Goal: Task Accomplishment & Management: Manage account settings

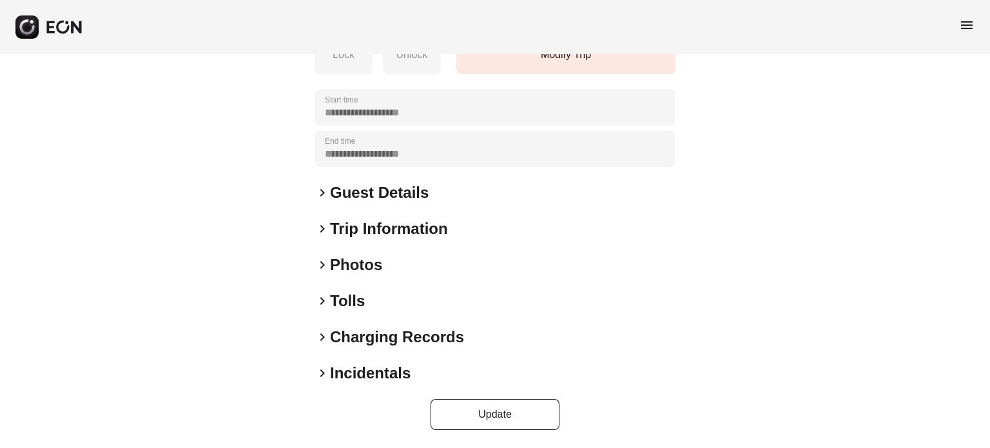
scroll to position [179, 0]
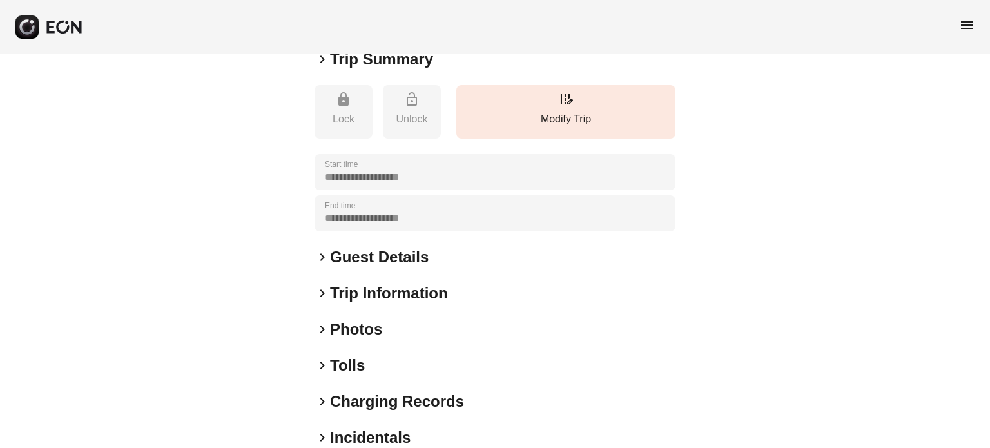
click at [349, 262] on h2 "Guest Details" at bounding box center [379, 257] width 99 height 21
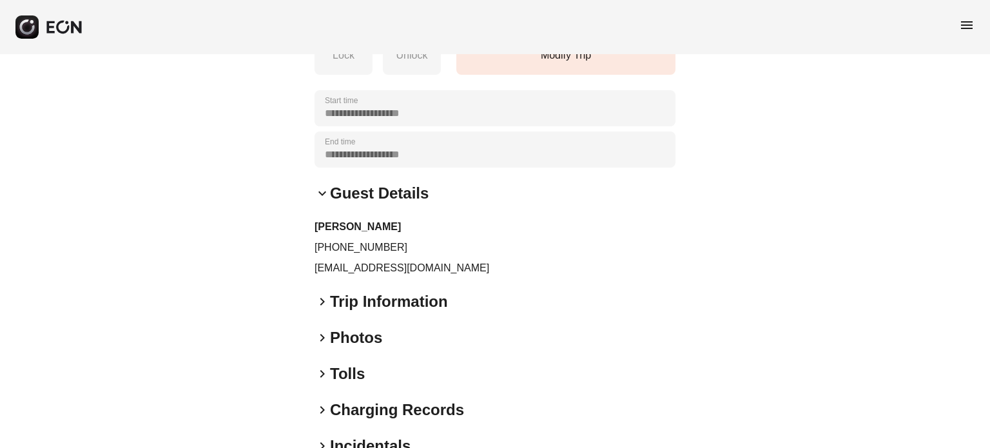
scroll to position [244, 0]
drag, startPoint x: 384, startPoint y: 247, endPoint x: 327, endPoint y: 249, distance: 57.4
click at [327, 249] on p "+19253236611" at bounding box center [494, 246] width 361 height 15
copy p "9253236611"
drag, startPoint x: 448, startPoint y: 271, endPoint x: 312, endPoint y: 278, distance: 136.8
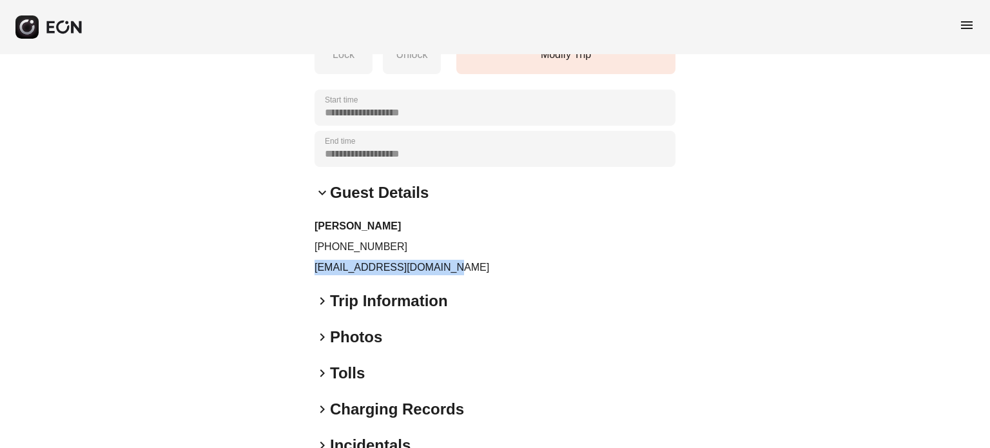
click at [312, 278] on div "**********" at bounding box center [495, 166] width 990 height 710
copy p "esteinberger89@gmail.com"
click at [554, 327] on div "keyboard_arrow_right Photos" at bounding box center [494, 337] width 361 height 21
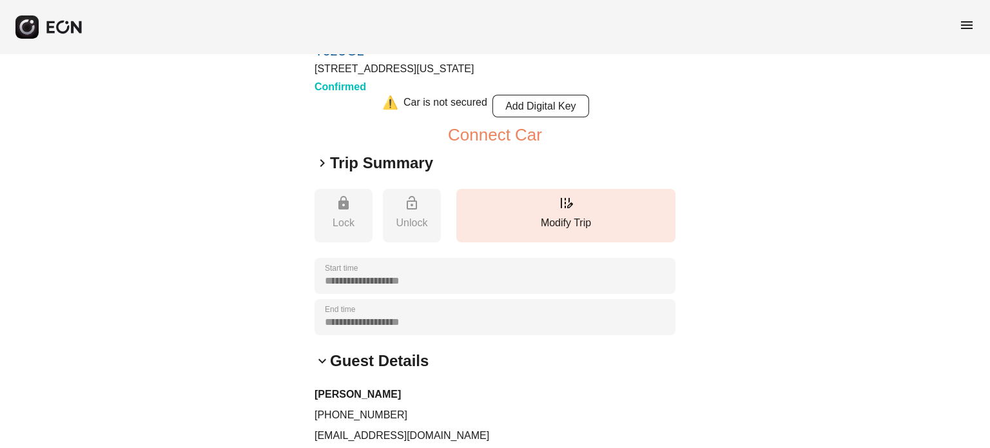
scroll to position [0, 0]
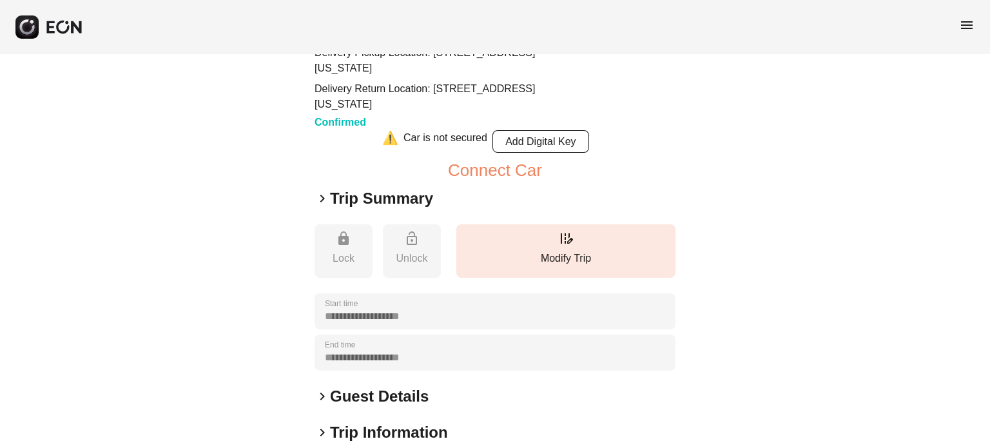
scroll to position [193, 0]
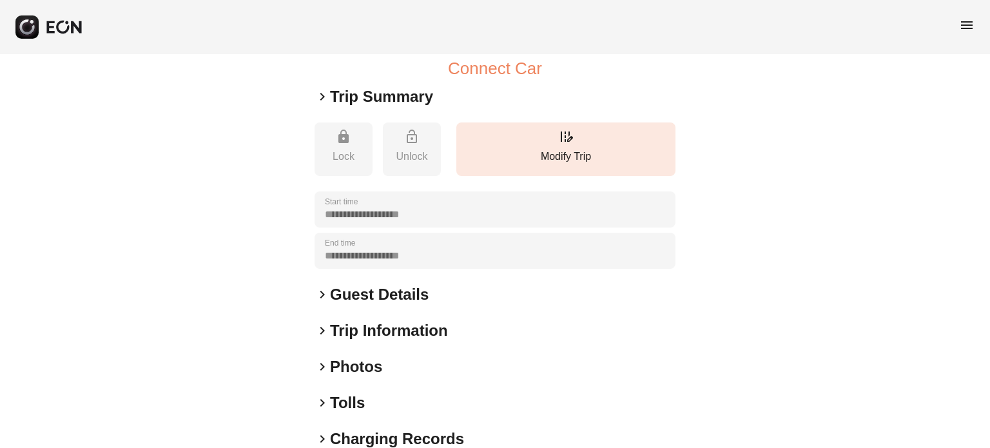
drag, startPoint x: 348, startPoint y: 291, endPoint x: 358, endPoint y: 285, distance: 11.5
click at [348, 291] on h2 "Guest Details" at bounding box center [379, 294] width 99 height 21
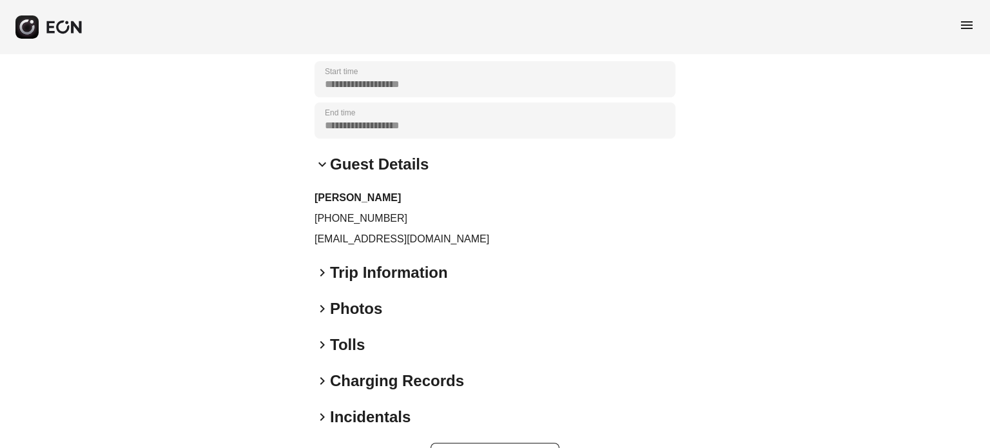
scroll to position [367, 0]
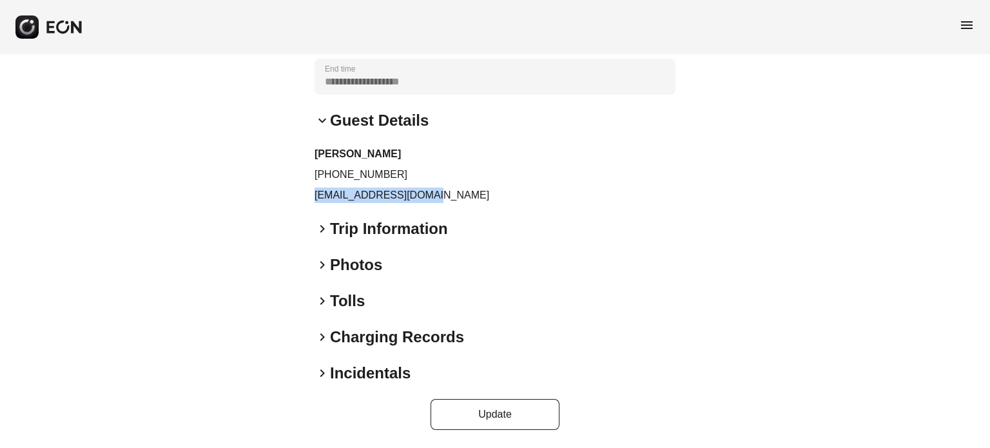
drag, startPoint x: 438, startPoint y: 198, endPoint x: 313, endPoint y: 206, distance: 125.2
click at [313, 206] on div "**********" at bounding box center [495, 68] width 990 height 762
copy p "[EMAIL_ADDRESS][DOMAIN_NAME]"
drag, startPoint x: 392, startPoint y: 178, endPoint x: 327, endPoint y: 178, distance: 65.1
click at [327, 178] on p "[PHONE_NUMBER]" at bounding box center [494, 174] width 361 height 15
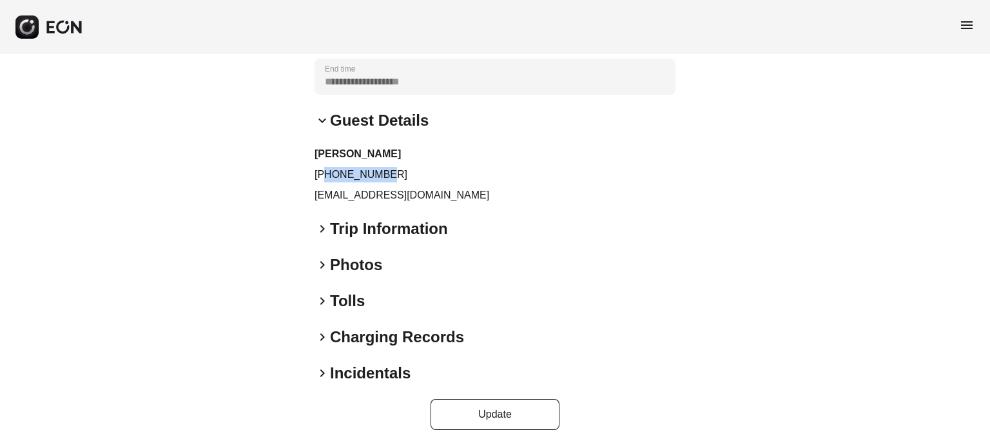
copy p "3364208177"
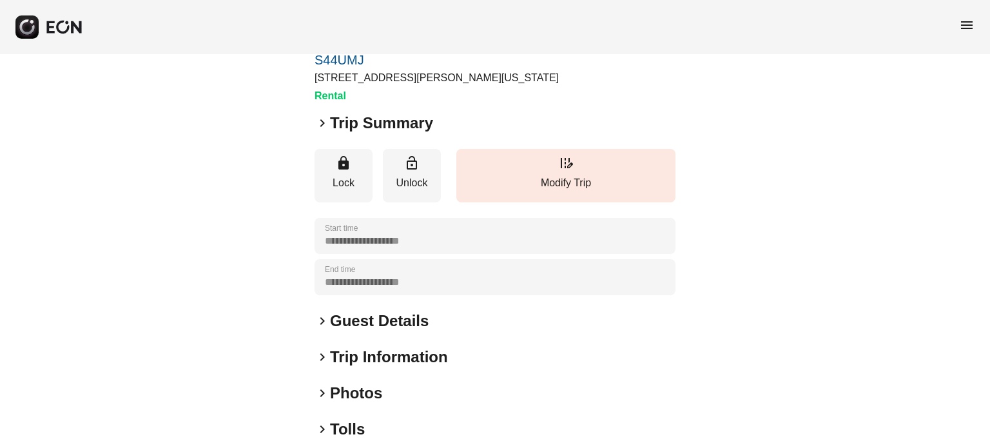
scroll to position [129, 0]
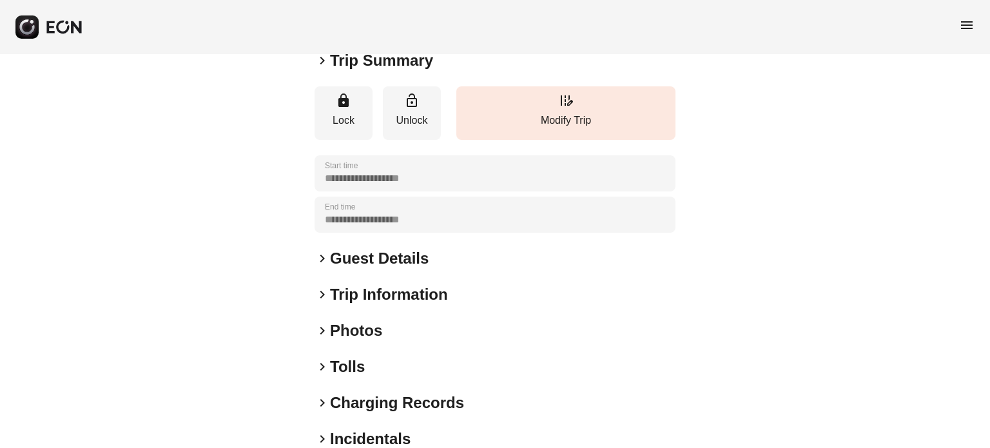
click at [361, 335] on h2 "Photos" at bounding box center [356, 330] width 52 height 21
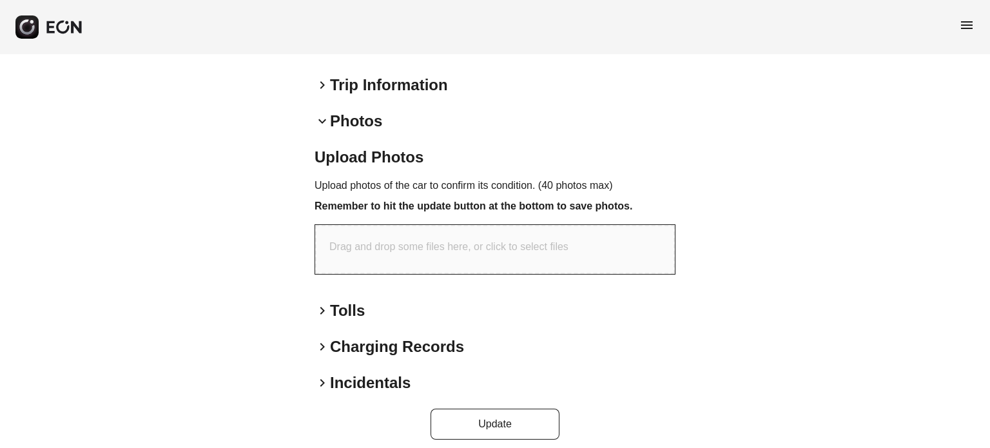
scroll to position [347, 0]
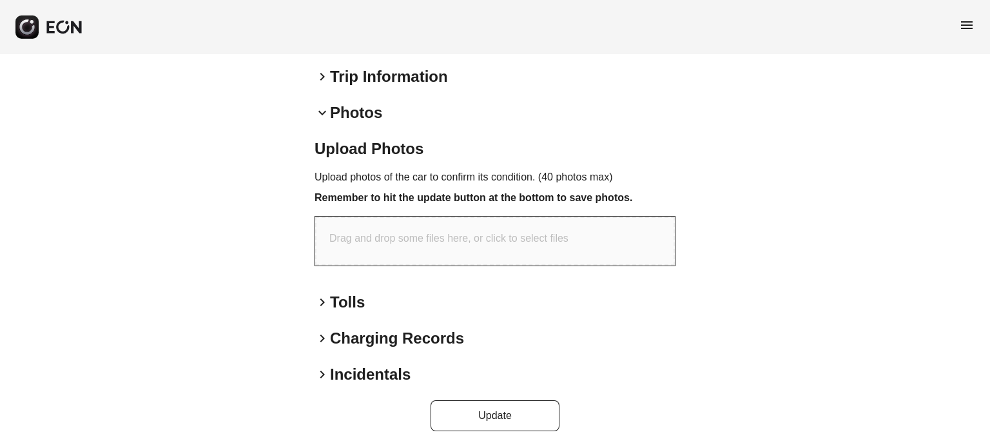
click at [520, 248] on div "Drag and drop some files here, or click to select files" at bounding box center [495, 240] width 360 height 49
click at [111, 247] on div "**********" at bounding box center [495, 78] width 990 height 742
click at [406, 218] on div "Drag and drop some files here, or click to select files" at bounding box center [495, 240] width 360 height 49
type input "**********"
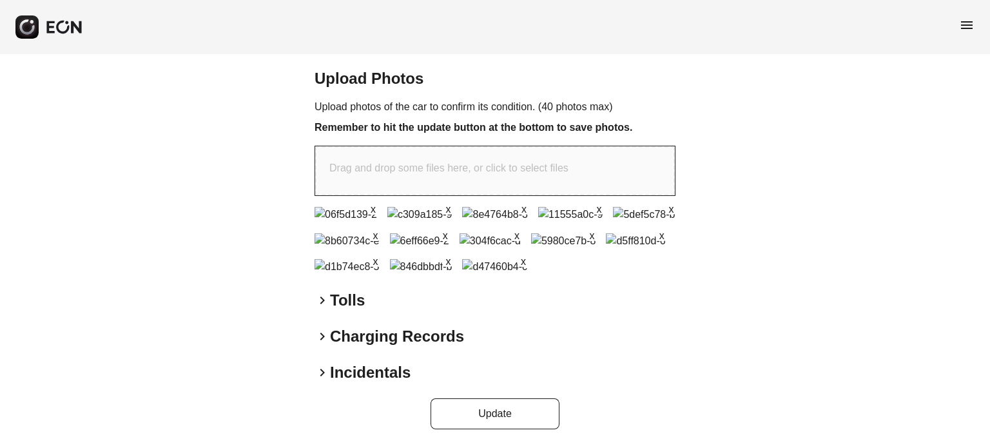
scroll to position [684, 0]
click at [499, 407] on button "Update" at bounding box center [494, 413] width 129 height 31
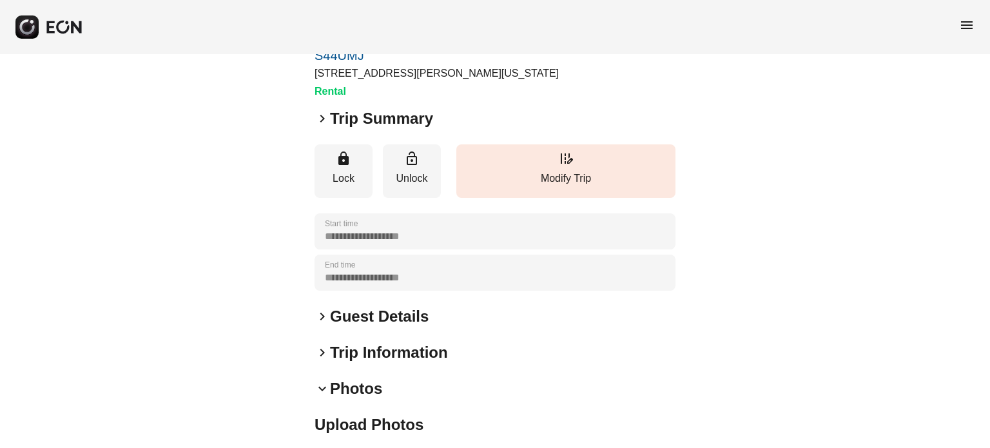
scroll to position [193, 0]
